Goal: Obtain resource: Download file/media

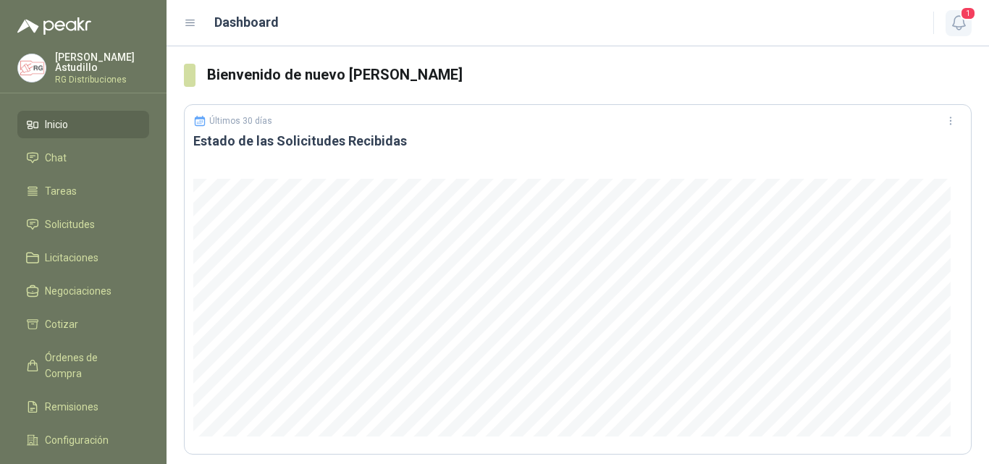
click at [958, 23] on icon "button" at bounding box center [959, 23] width 18 height 18
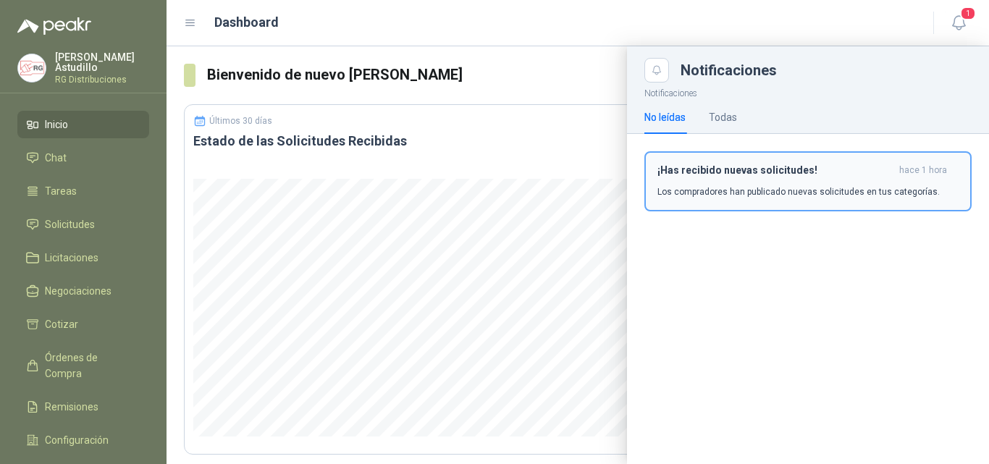
click at [816, 172] on h3 "¡Has recibido nuevas solicitudes!" at bounding box center [775, 170] width 236 height 12
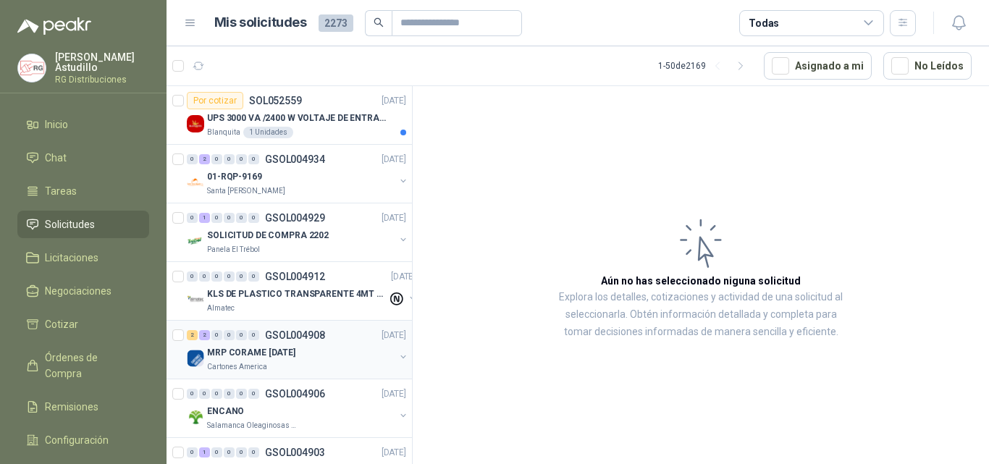
click at [313, 359] on div "MRP CORAME [DATE]" at bounding box center [300, 352] width 187 height 17
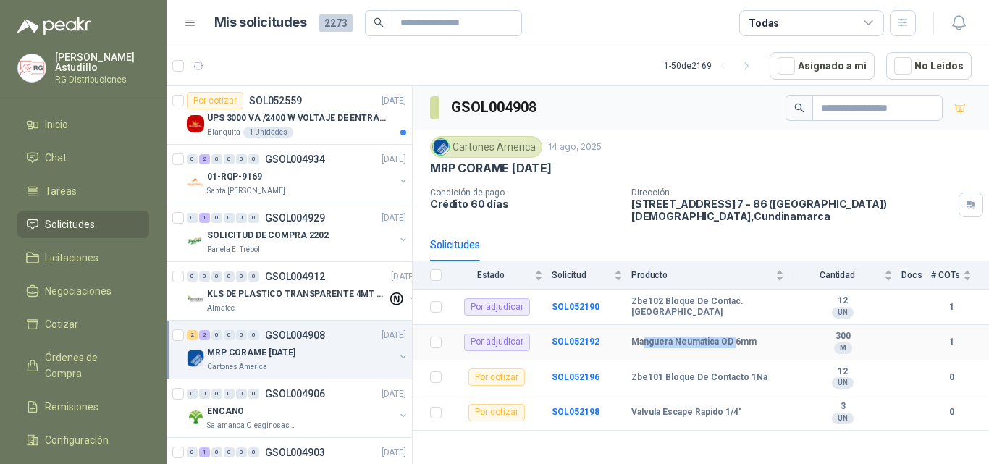
drag, startPoint x: 641, startPoint y: 331, endPoint x: 730, endPoint y: 324, distance: 89.3
click at [730, 325] on td "Manguera Neumatica OD 6mm" at bounding box center [711, 342] width 161 height 35
click at [723, 360] on td "Zbe101 Bloque De Contacto 1Na" at bounding box center [711, 377] width 161 height 35
drag, startPoint x: 632, startPoint y: 338, endPoint x: 763, endPoint y: 319, distance: 132.3
click at [763, 325] on td "Manguera Neumatica OD 6mm" at bounding box center [711, 342] width 161 height 35
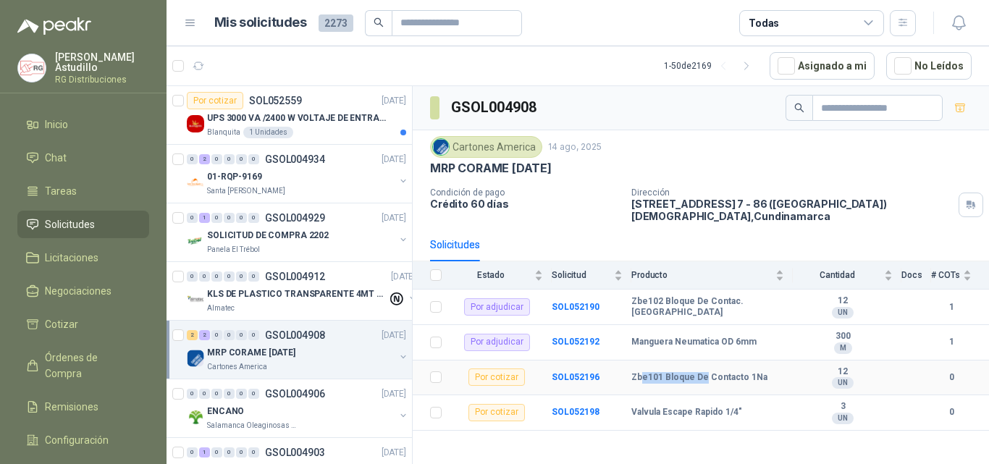
drag, startPoint x: 643, startPoint y: 384, endPoint x: 733, endPoint y: 366, distance: 91.6
click at [733, 366] on td "Zbe101 Bloque De Contacto 1Na" at bounding box center [711, 377] width 161 height 35
click at [334, 224] on div "0 1 0 0 0 0 GSOL004929 [DATE]" at bounding box center [298, 217] width 222 height 17
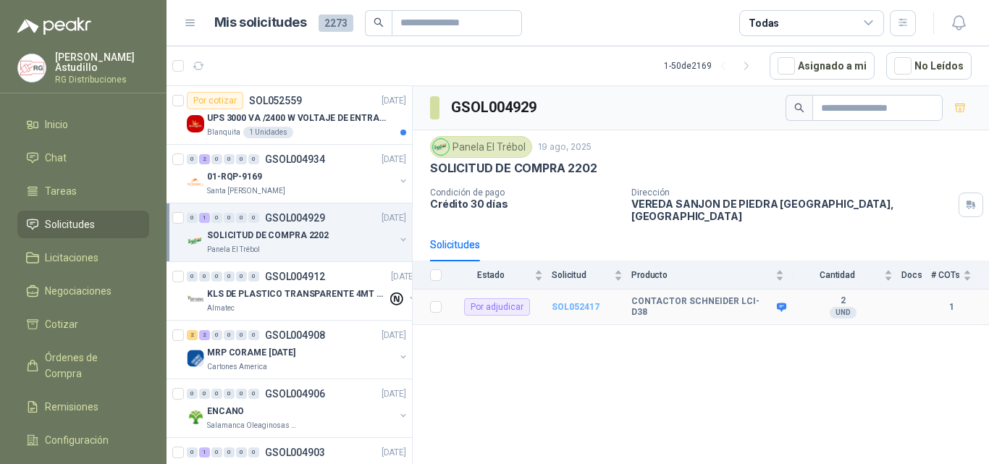
click at [568, 302] on b "SOL052417" at bounding box center [576, 307] width 48 height 10
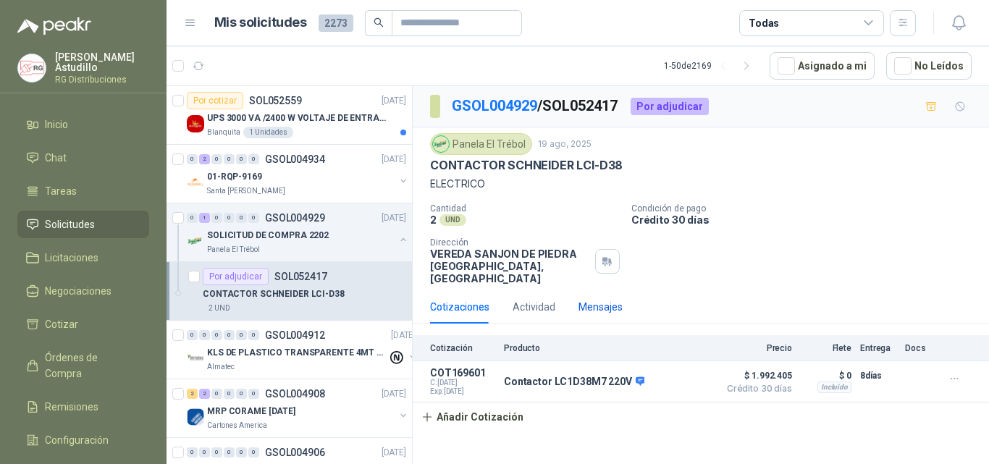
click at [601, 299] on div "Mensajes" at bounding box center [600, 307] width 44 height 16
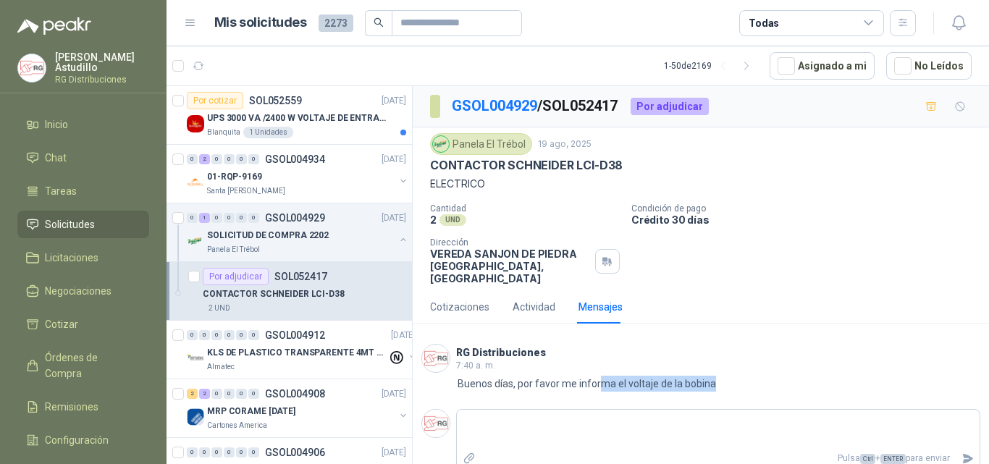
drag, startPoint x: 638, startPoint y: 373, endPoint x: 714, endPoint y: 380, distance: 77.0
click at [714, 380] on div "RG Distribuciones 7:40 a. m. 7:40 Buenos días, por favor me informa el voltaje …" at bounding box center [701, 367] width 576 height 65
click at [748, 376] on div "7:40 Buenos días, por favor me informa el voltaje de la bobina" at bounding box center [700, 384] width 559 height 16
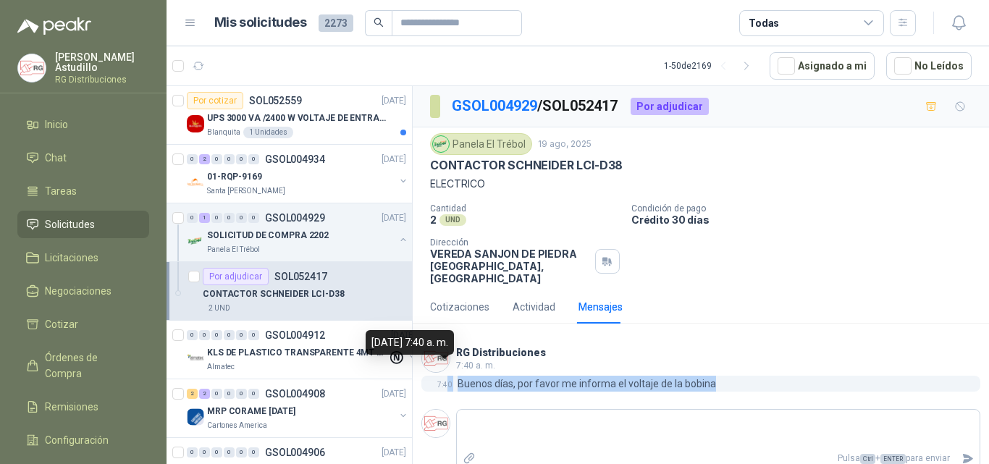
drag, startPoint x: 721, startPoint y: 373, endPoint x: 457, endPoint y: 379, distance: 264.2
click at [448, 378] on div "7:40 Buenos días, por favor me informa el voltaje de la bobina" at bounding box center [700, 384] width 559 height 16
click at [732, 376] on div "7:40 Buenos días, por favor me informa el voltaje de la bobina" at bounding box center [700, 384] width 559 height 16
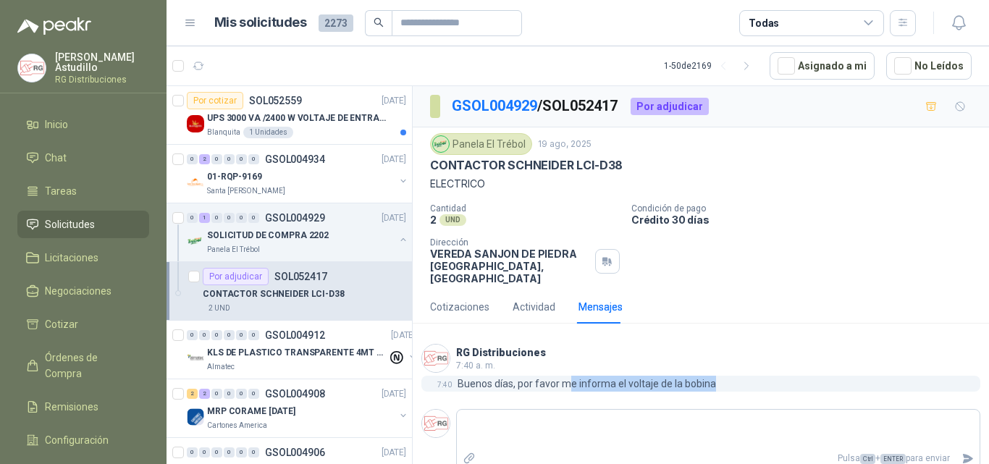
drag, startPoint x: 655, startPoint y: 373, endPoint x: 572, endPoint y: 376, distance: 83.3
click at [572, 376] on div "7:40 Buenos días, por favor me informa el voltaje de la bobina" at bounding box center [700, 384] width 559 height 16
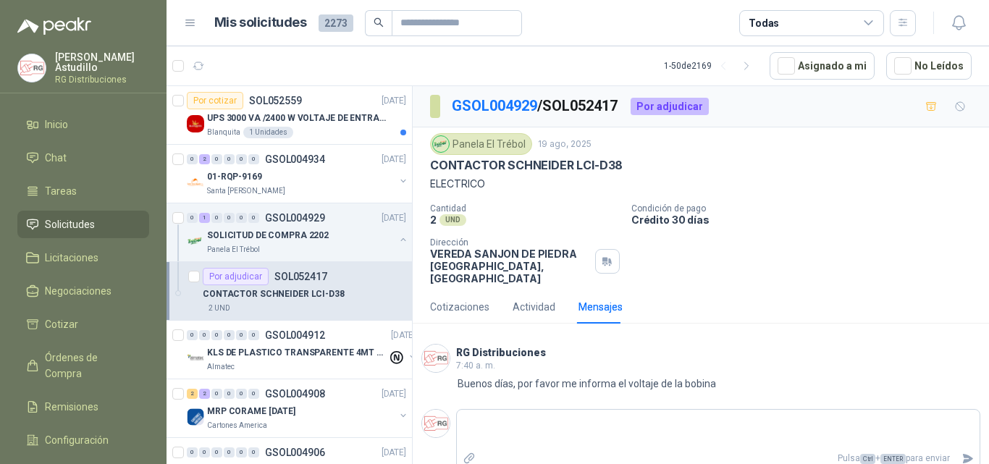
click at [730, 344] on header "RG Distribuciones 7:40 a. m." at bounding box center [700, 358] width 559 height 29
click at [444, 299] on div "Cotizaciones" at bounding box center [459, 307] width 59 height 16
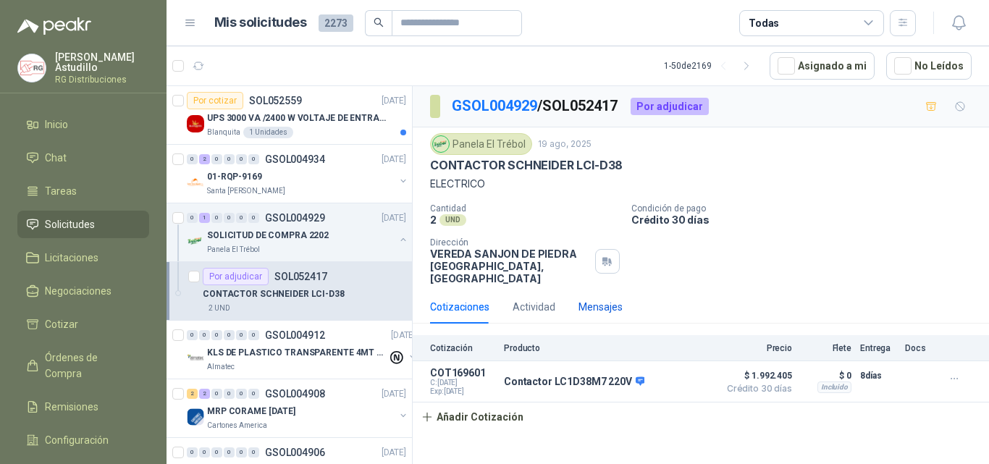
click at [591, 299] on div "Mensajes" at bounding box center [600, 307] width 44 height 16
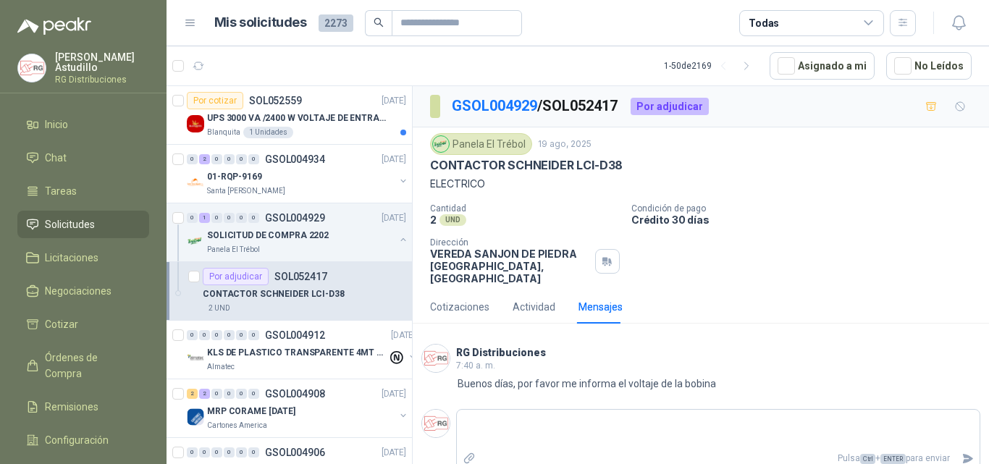
click at [510, 293] on div "Cotizaciones Actividad Mensajes" at bounding box center [526, 306] width 193 height 33
click at [463, 299] on div "Cotizaciones" at bounding box center [459, 307] width 59 height 16
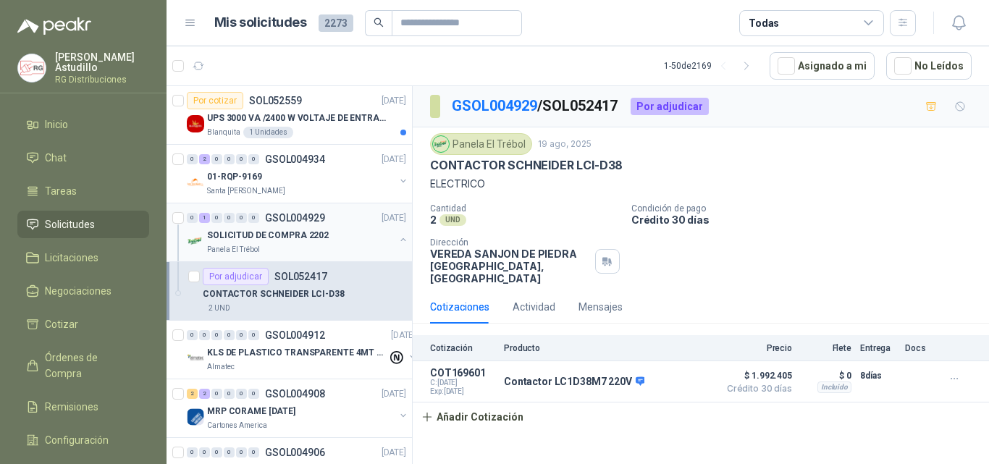
click at [397, 240] on button "button" at bounding box center [403, 240] width 12 height 12
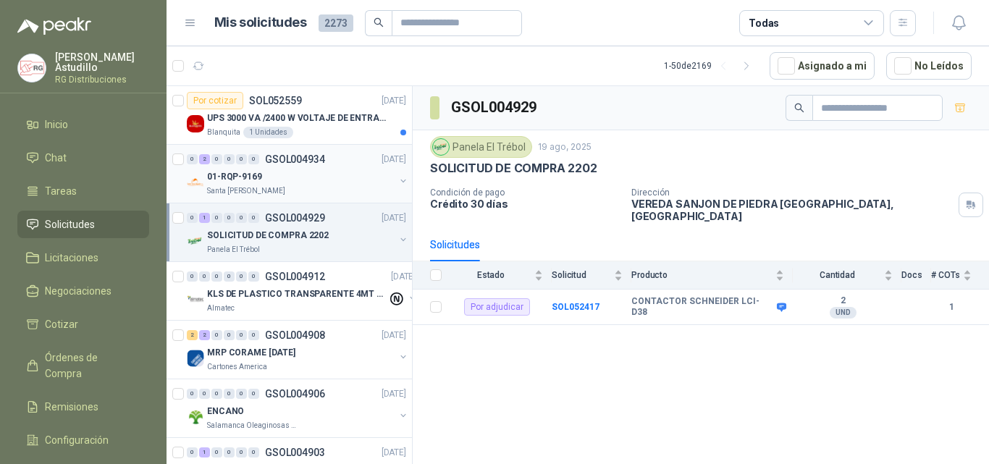
click at [319, 159] on p "GSOL004934" at bounding box center [295, 159] width 60 height 10
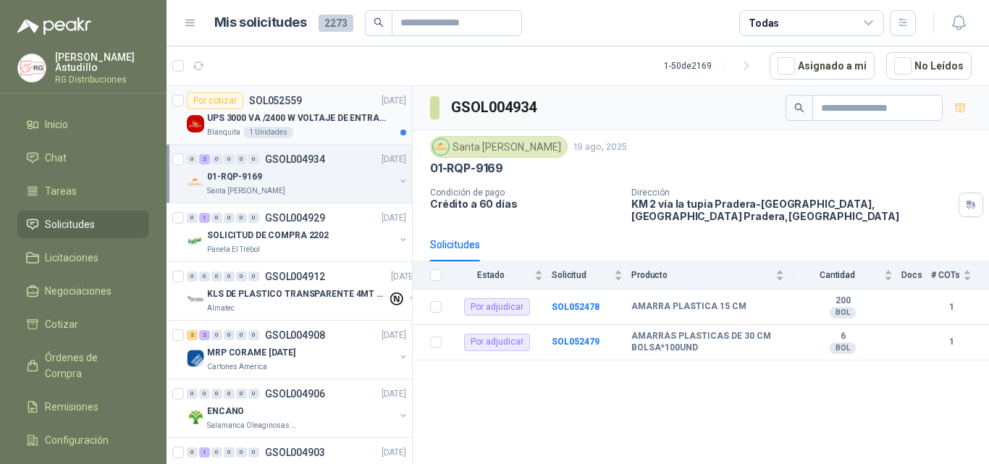
click at [334, 128] on div "Blanquita 1 Unidades" at bounding box center [306, 133] width 199 height 12
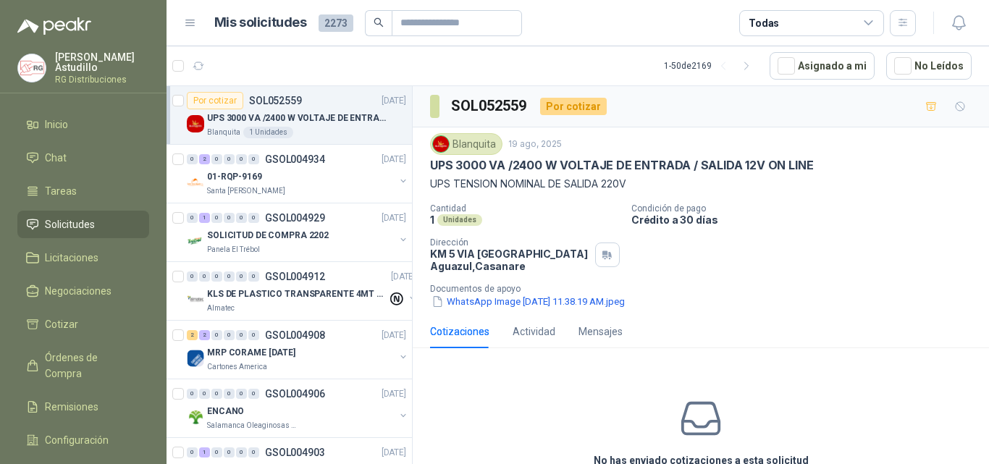
drag, startPoint x: 562, startPoint y: 144, endPoint x: 662, endPoint y: 160, distance: 101.1
click at [661, 160] on div "Blanquita [DATE] UPS 3000 VA /2400 W VOLTAJE DE ENTRADA / SALIDA 12V ON LINE UP…" at bounding box center [700, 162] width 541 height 59
click at [624, 179] on p "UPS TENSION NOMINAL DE SALIDA 220V" at bounding box center [700, 184] width 541 height 16
drag, startPoint x: 419, startPoint y: 163, endPoint x: 542, endPoint y: 164, distance: 123.0
click at [542, 164] on div "Blanquita [DATE] UPS 3000 VA /2400 W VOLTAJE DE ENTRADA / SALIDA 12V ON LINE UP…" at bounding box center [701, 220] width 576 height 187
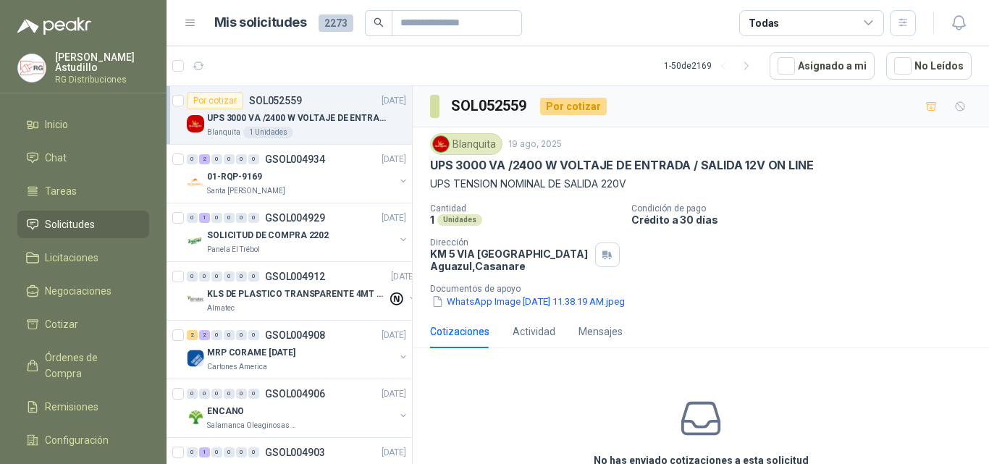
click at [804, 205] on p "Condición de pago" at bounding box center [807, 208] width 352 height 10
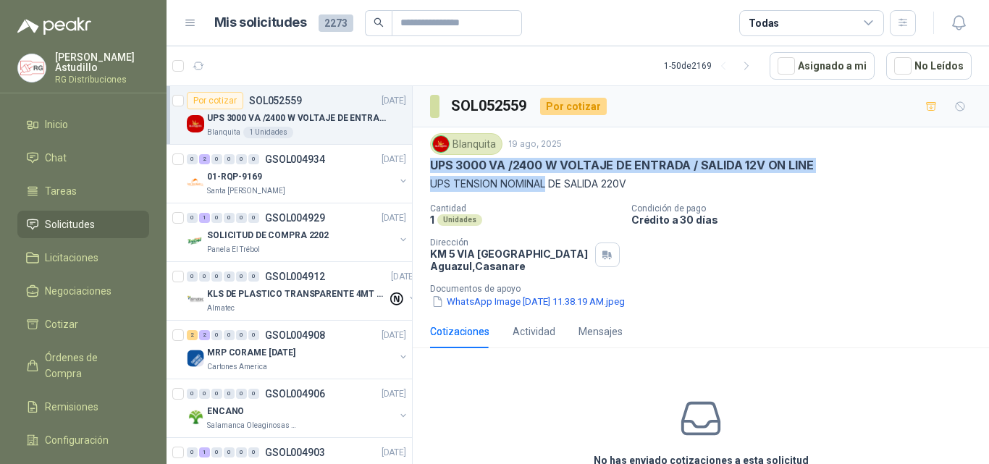
drag, startPoint x: 436, startPoint y: 164, endPoint x: 656, endPoint y: 197, distance: 222.4
click at [625, 196] on div "Blanquita [DATE] UPS 3000 VA /2400 W VOLTAJE DE ENTRADA / SALIDA 12V ON LINE UP…" at bounding box center [700, 221] width 541 height 176
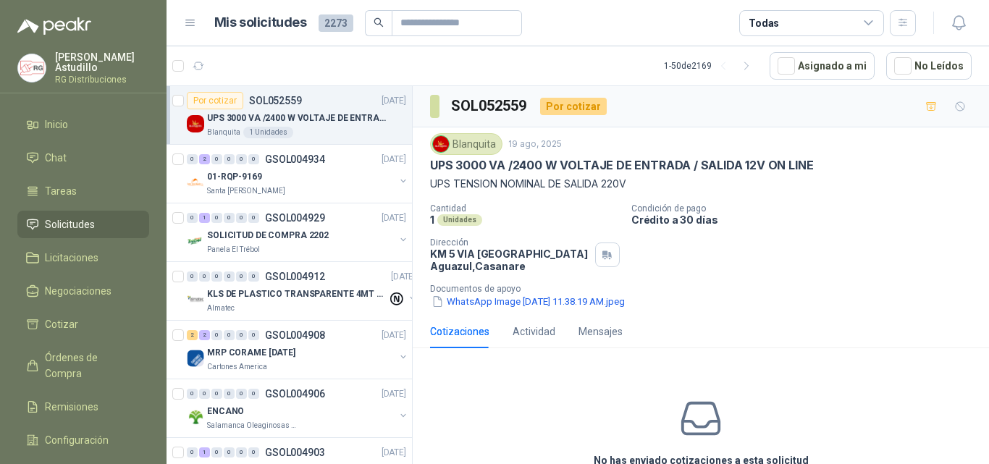
click at [810, 182] on p "UPS TENSION NOMINAL DE SALIDA 220V" at bounding box center [700, 184] width 541 height 16
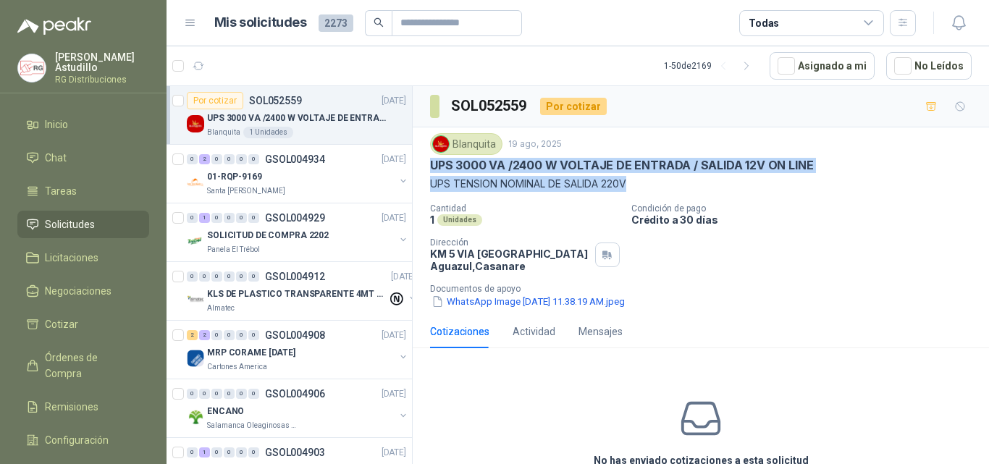
drag, startPoint x: 428, startPoint y: 166, endPoint x: 658, endPoint y: 177, distance: 229.7
click at [658, 177] on div "Blanquita [DATE] UPS 3000 VA /2400 W VOLTAJE DE ENTRADA / SALIDA 12V ON LINE UP…" at bounding box center [701, 220] width 576 height 187
click at [836, 196] on div "Blanquita [DATE] UPS 3000 VA /2400 W VOLTAJE DE ENTRADA / SALIDA 12V ON LINE UP…" at bounding box center [700, 221] width 541 height 176
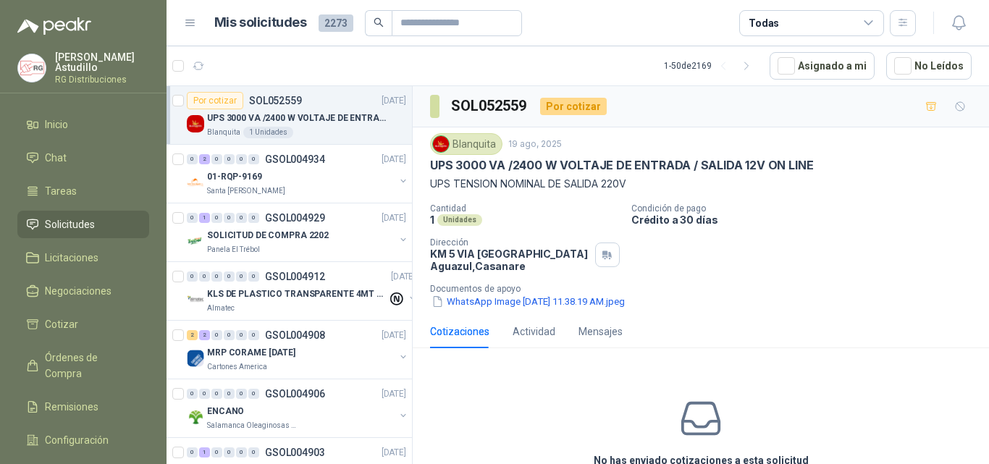
click at [809, 266] on div "Cantidad 1 Unidades Condición de pago Crédito a 30 días Dirección KM 5 VIA AGUA…" at bounding box center [700, 256] width 541 height 106
drag, startPoint x: 435, startPoint y: 177, endPoint x: 651, endPoint y: 183, distance: 216.5
click at [634, 184] on p "UPS TENSION NOMINAL DE SALIDA 220V" at bounding box center [700, 184] width 541 height 16
click at [626, 182] on p "UPS TENSION NOMINAL DE SALIDA 220V" at bounding box center [700, 184] width 541 height 16
drag, startPoint x: 594, startPoint y: 183, endPoint x: 664, endPoint y: 177, distance: 70.5
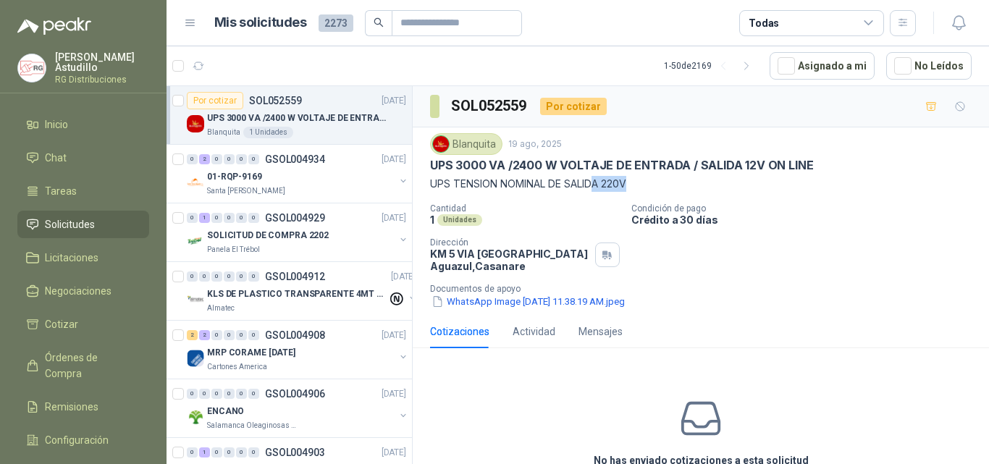
click at [664, 177] on p "UPS TENSION NOMINAL DE SALIDA 220V" at bounding box center [700, 184] width 541 height 16
click at [719, 182] on p "UPS TENSION NOMINAL DE SALIDA 220V" at bounding box center [700, 184] width 541 height 16
drag, startPoint x: 705, startPoint y: 168, endPoint x: 785, endPoint y: 162, distance: 80.5
click at [785, 162] on p "UPS 3000 VA /2400 W VOLTAJE DE ENTRADA / SALIDA 12V ON LINE" at bounding box center [621, 165] width 383 height 15
click at [786, 198] on div "Blanquita [DATE] UPS 3000 VA /2400 W VOLTAJE DE ENTRADA / SALIDA 12V ON LINE UP…" at bounding box center [700, 221] width 541 height 176
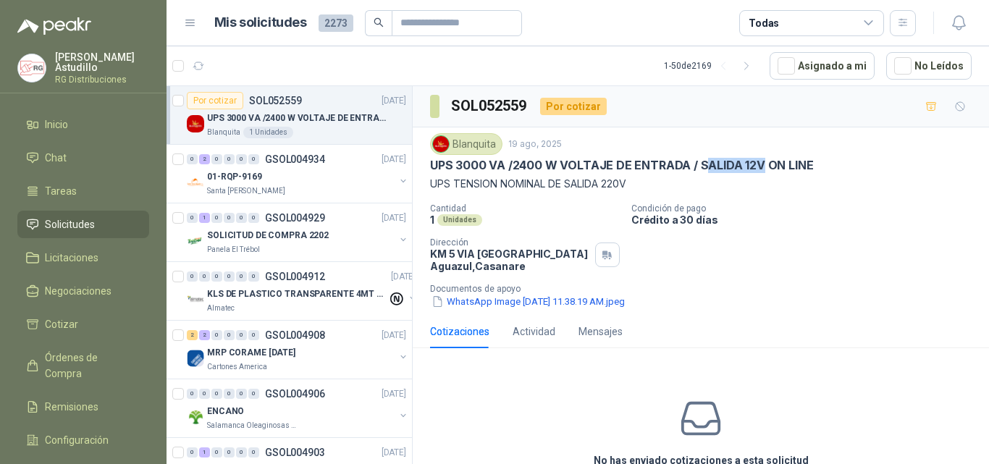
drag, startPoint x: 701, startPoint y: 162, endPoint x: 786, endPoint y: 179, distance: 86.4
click at [761, 163] on p "UPS 3000 VA /2400 W VOLTAJE DE ENTRADA / SALIDA 12V ON LINE" at bounding box center [621, 165] width 383 height 15
click at [794, 234] on div "Cantidad 1 Unidades Condición de pago Crédito a 30 días Dirección KM 5 VIA AGUA…" at bounding box center [700, 256] width 541 height 106
drag, startPoint x: 689, startPoint y: 164, endPoint x: 785, endPoint y: 164, distance: 96.3
click at [779, 162] on p "UPS 3000 VA /2400 W VOLTAJE DE ENTRADA / SALIDA 12V ON LINE" at bounding box center [621, 165] width 383 height 15
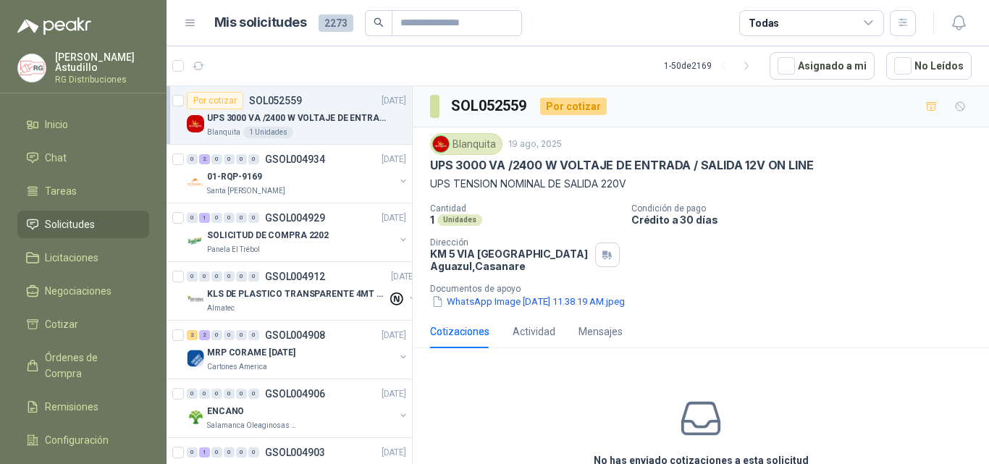
click at [802, 211] on p "Condición de pago" at bounding box center [807, 208] width 352 height 10
drag, startPoint x: 566, startPoint y: 159, endPoint x: 765, endPoint y: 162, distance: 199.1
click at [761, 160] on p "UPS 3000 VA /2400 W VOLTAJE DE ENTRADA / SALIDA 12V ON LINE" at bounding box center [621, 165] width 383 height 15
click at [797, 189] on p "UPS TENSION NOMINAL DE SALIDA 220V" at bounding box center [700, 184] width 541 height 16
click at [517, 304] on button "WhatsApp Image [DATE] 11.38.19 AM.jpeg" at bounding box center [528, 301] width 196 height 15
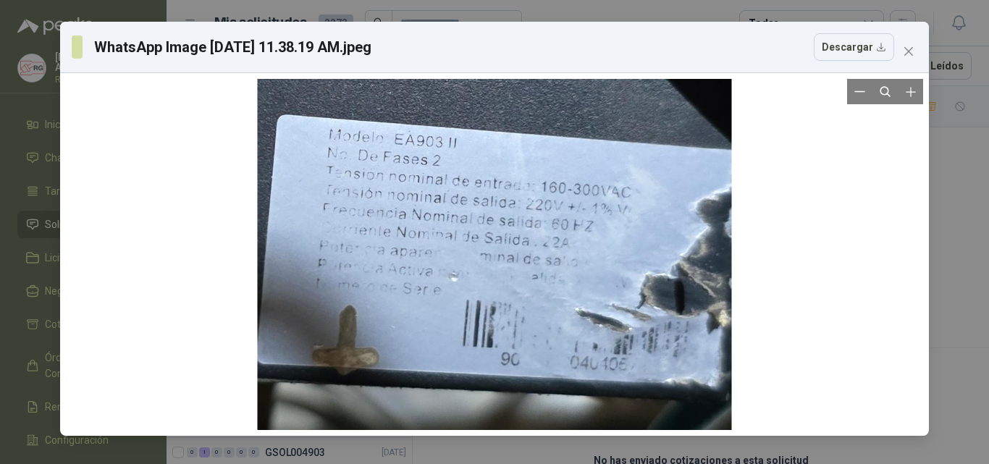
drag, startPoint x: 540, startPoint y: 265, endPoint x: 486, endPoint y: 243, distance: 58.5
click at [486, 243] on div at bounding box center [495, 254] width 474 height 351
click at [545, 242] on div at bounding box center [495, 254] width 474 height 351
click at [715, 226] on div at bounding box center [495, 254] width 474 height 351
click at [554, 198] on div at bounding box center [495, 254] width 474 height 351
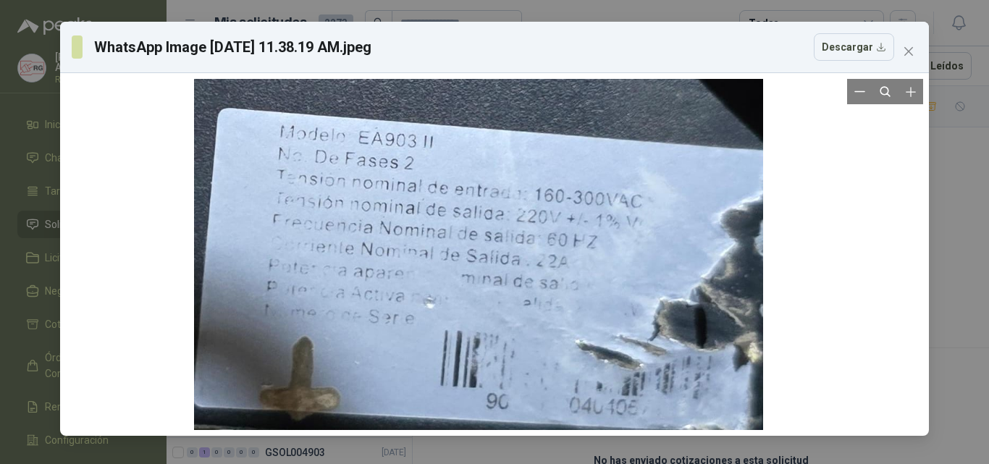
drag, startPoint x: 500, startPoint y: 274, endPoint x: 486, endPoint y: 319, distance: 46.9
click at [486, 319] on div at bounding box center [478, 275] width 569 height 421
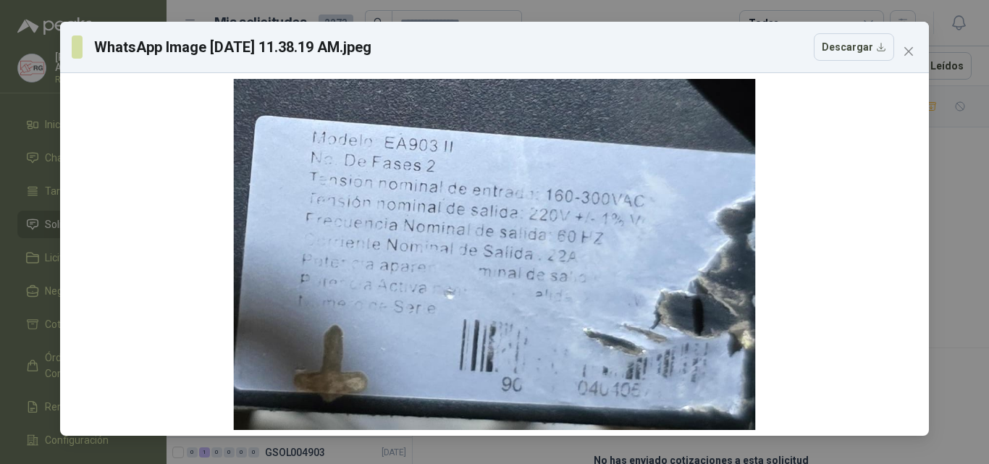
click at [854, 64] on div "WhatsApp Image [DATE] 11.38.19 AM.jpeg Descargar" at bounding box center [494, 47] width 869 height 51
click at [856, 46] on button "Descargar" at bounding box center [854, 47] width 80 height 28
click at [810, 323] on div at bounding box center [494, 254] width 857 height 351
click at [905, 54] on icon "close" at bounding box center [908, 51] width 9 height 9
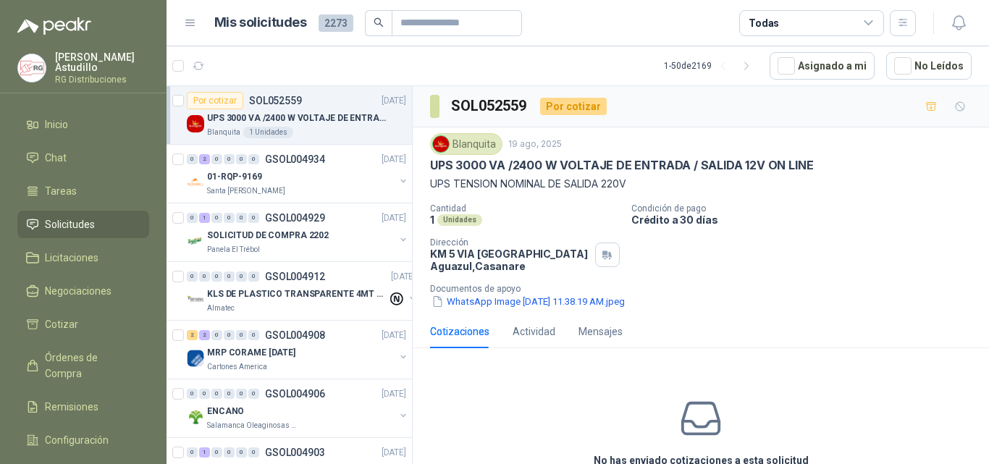
click at [371, 126] on div "UPS 3000 VA /2400 W VOLTAJE DE ENTRADA / SALIDA 12V ON LINE" at bounding box center [306, 117] width 199 height 17
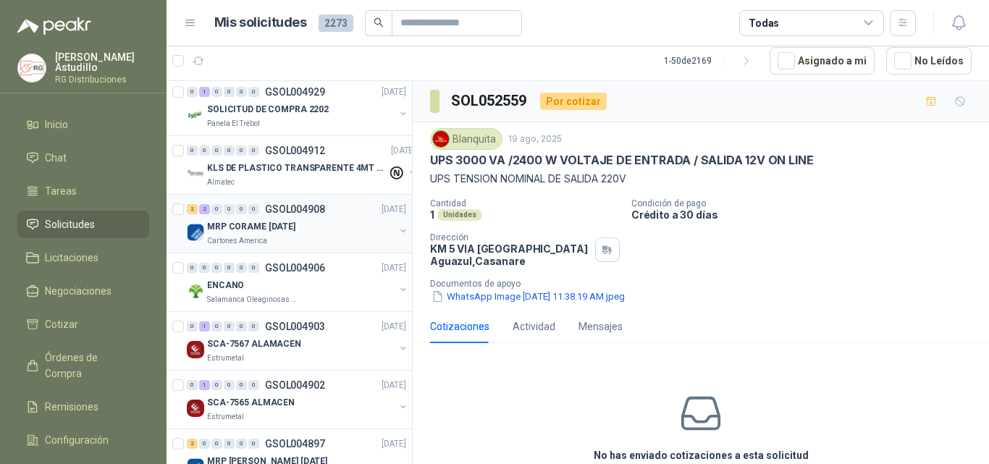
scroll to position [145, 0]
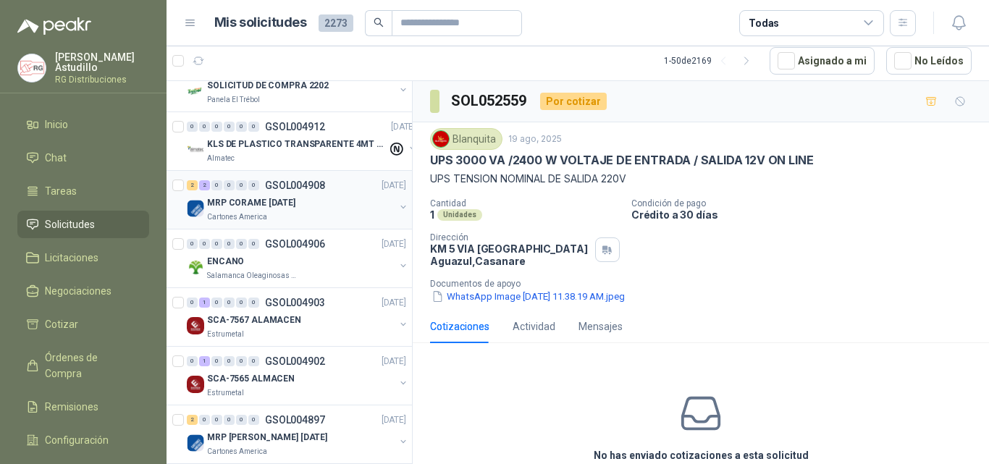
click at [341, 211] on div "MRP CORAME [DATE]" at bounding box center [300, 202] width 187 height 17
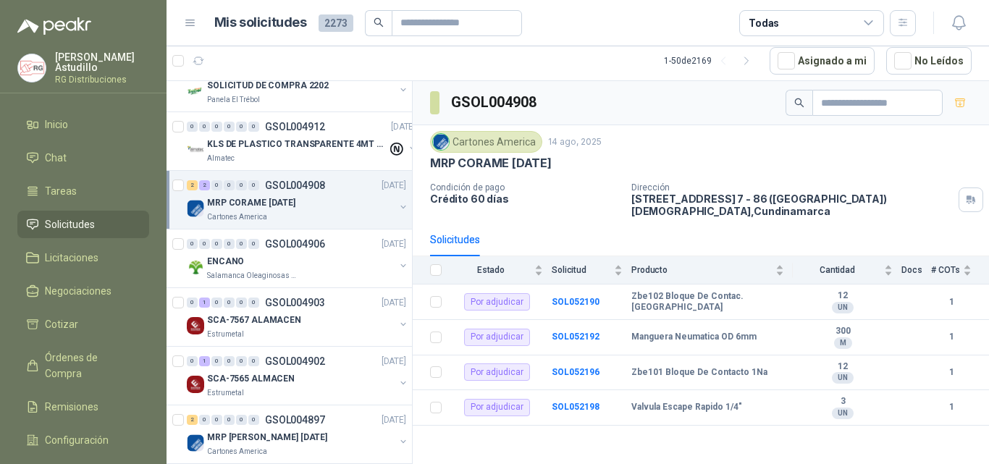
click at [397, 207] on button "button" at bounding box center [403, 207] width 12 height 12
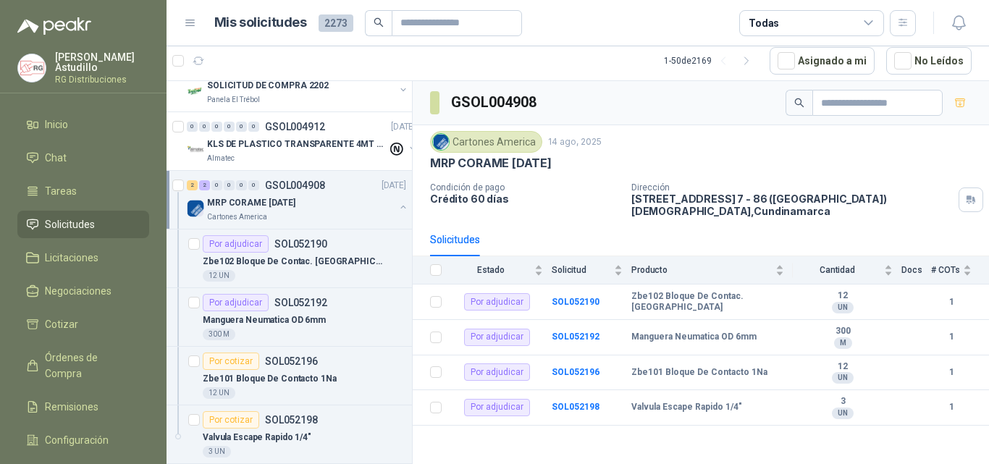
click at [397, 207] on button "button" at bounding box center [403, 207] width 12 height 12
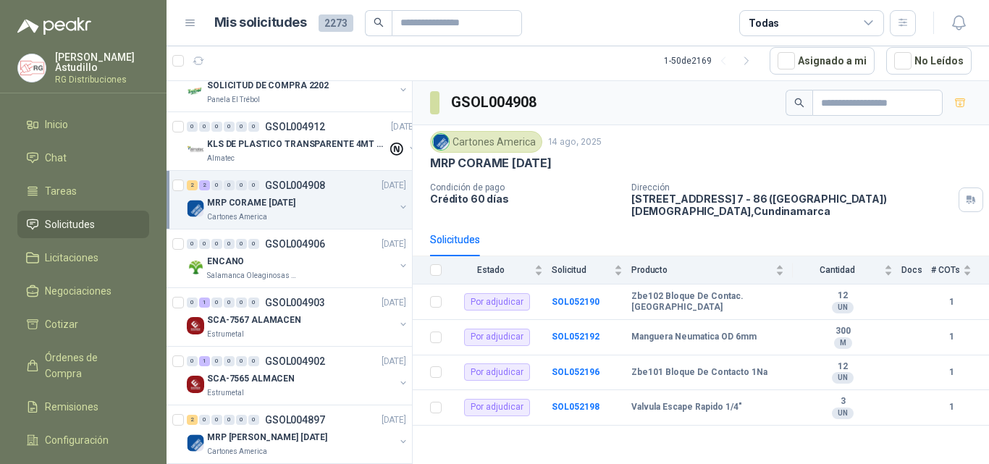
click at [397, 207] on button "button" at bounding box center [403, 207] width 12 height 12
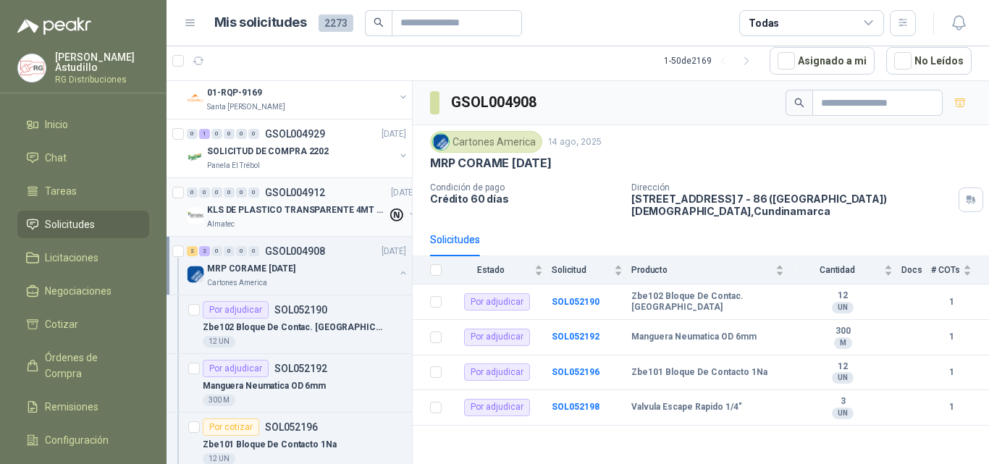
scroll to position [72, 0]
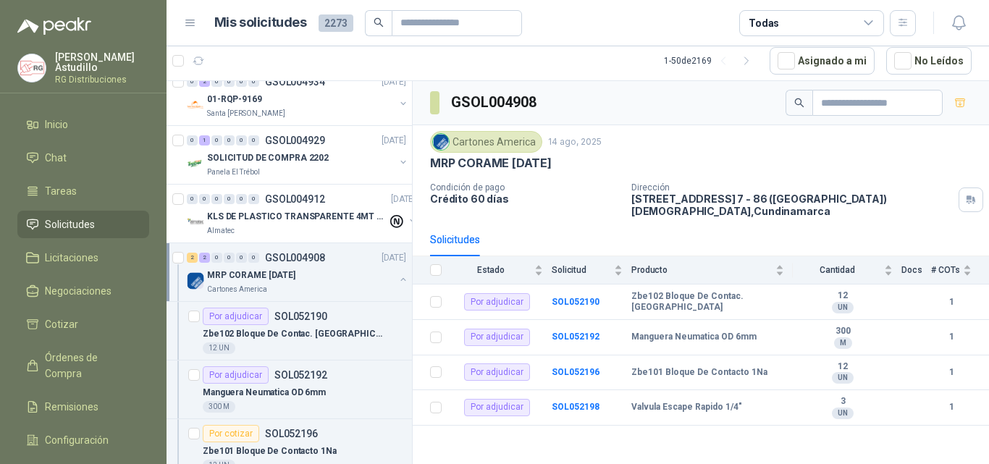
click at [397, 276] on button "button" at bounding box center [403, 280] width 12 height 12
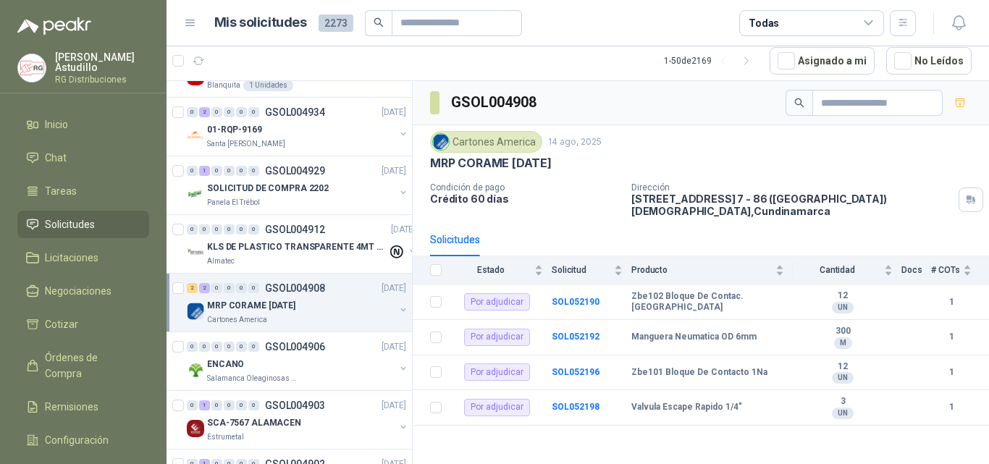
scroll to position [0, 0]
